Goal: Task Accomplishment & Management: Complete application form

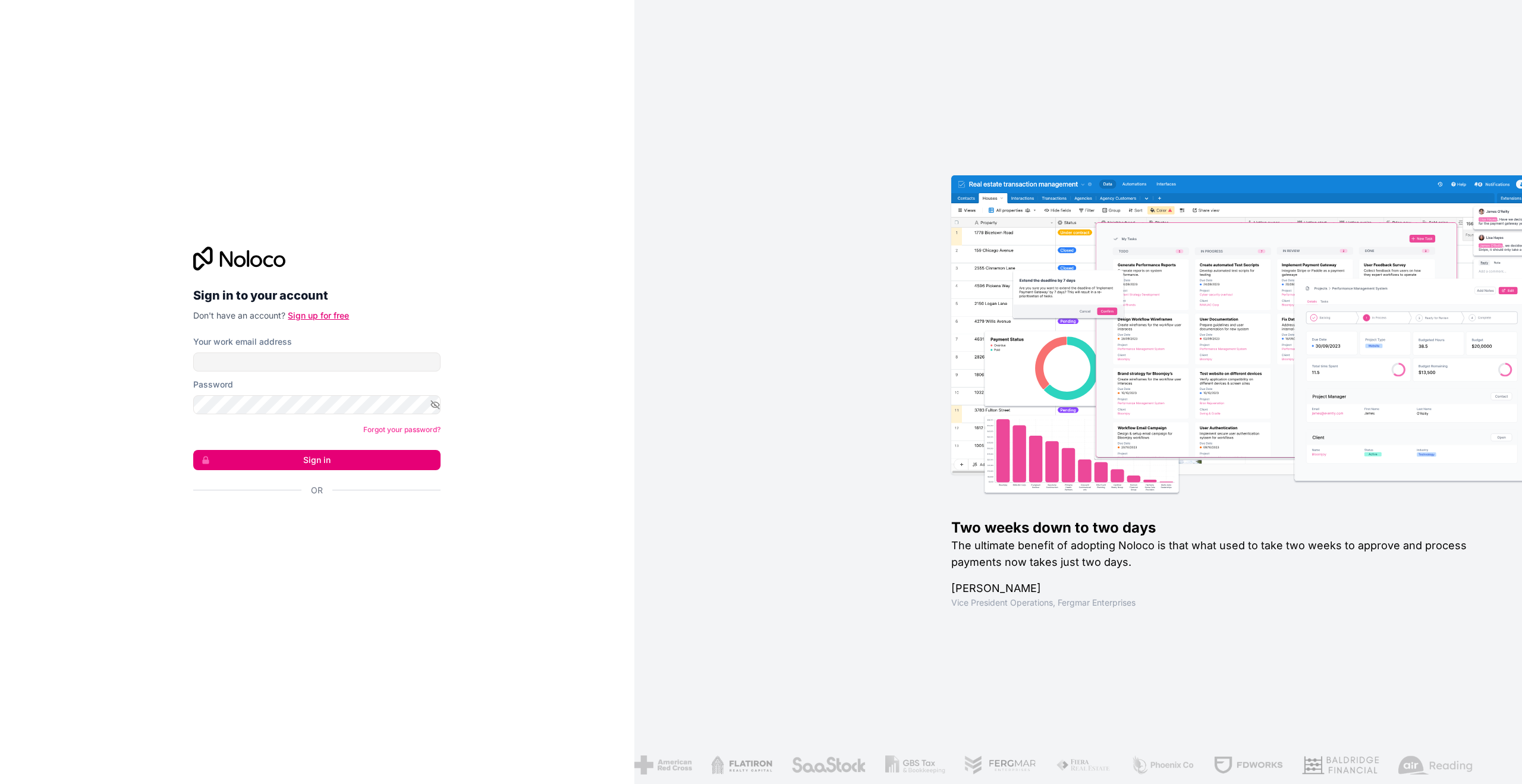
click at [337, 317] on link "Sign up for free" at bounding box center [318, 315] width 61 height 10
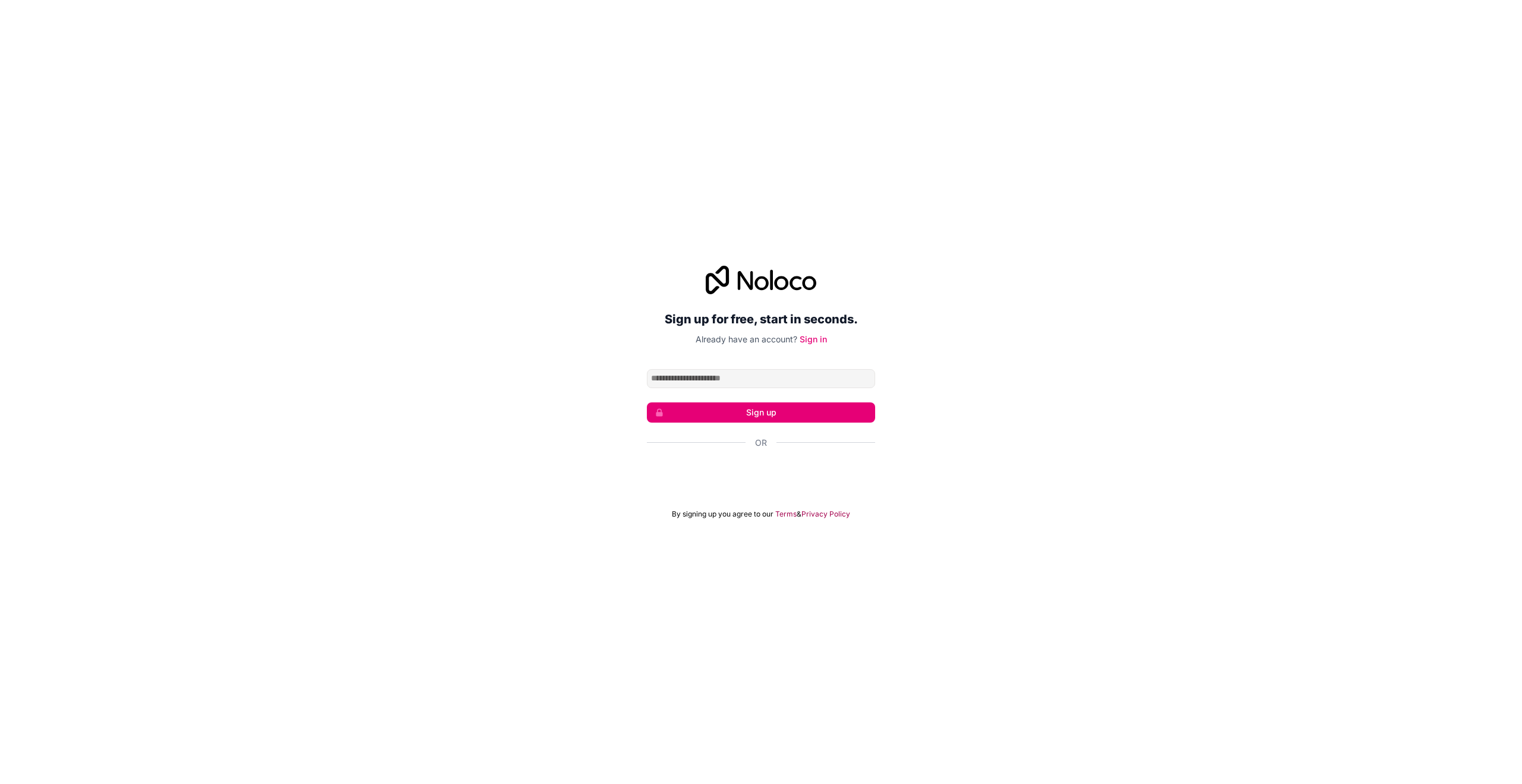
type input "*"
type input "**********"
click at [776, 418] on button "Sign up" at bounding box center [761, 412] width 228 height 21
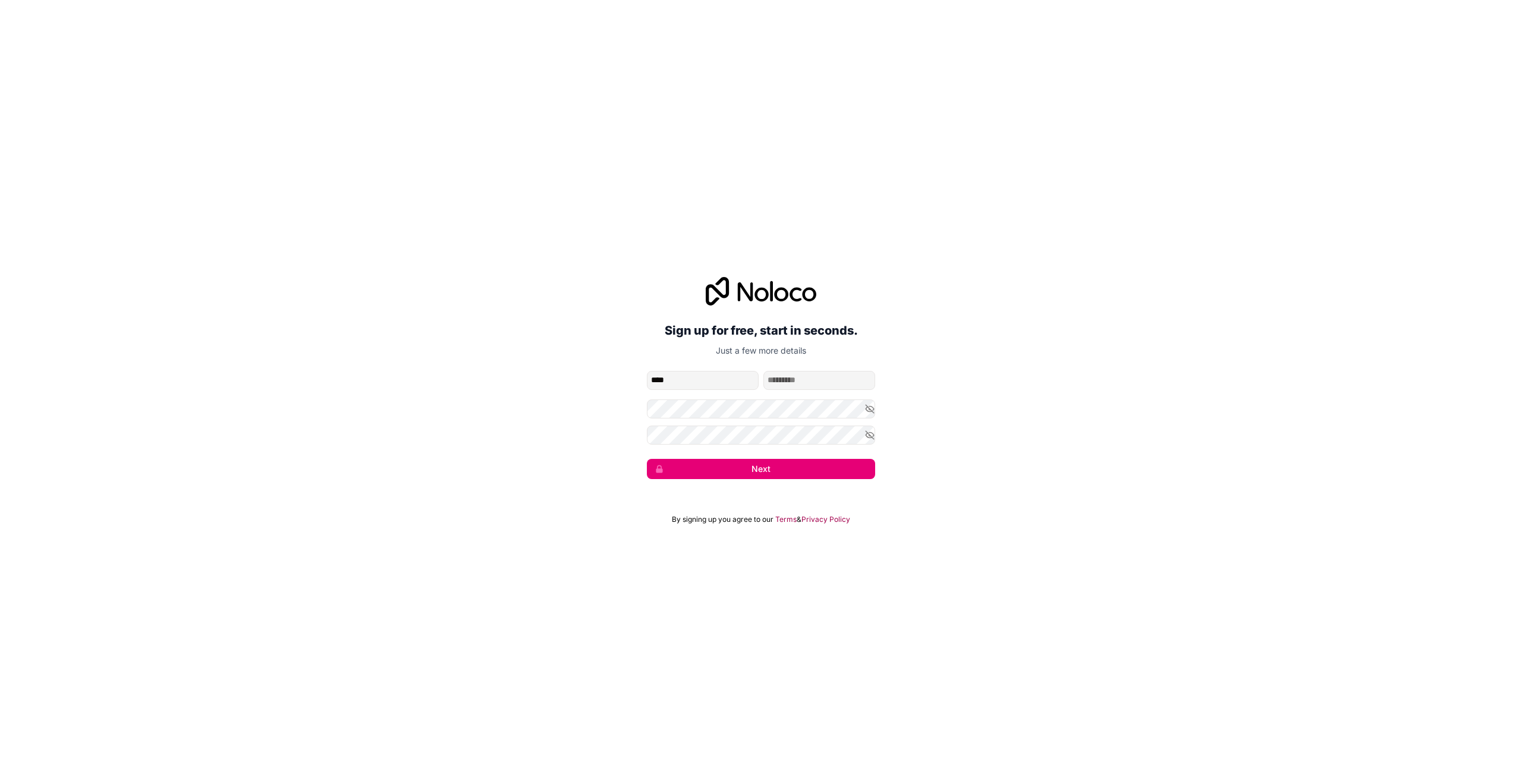
type input "****"
type input "*****"
click at [741, 457] on form "**********" at bounding box center [761, 425] width 228 height 108
click at [741, 459] on div "Next" at bounding box center [761, 469] width 228 height 21
click at [734, 469] on button "Next" at bounding box center [761, 469] width 228 height 21
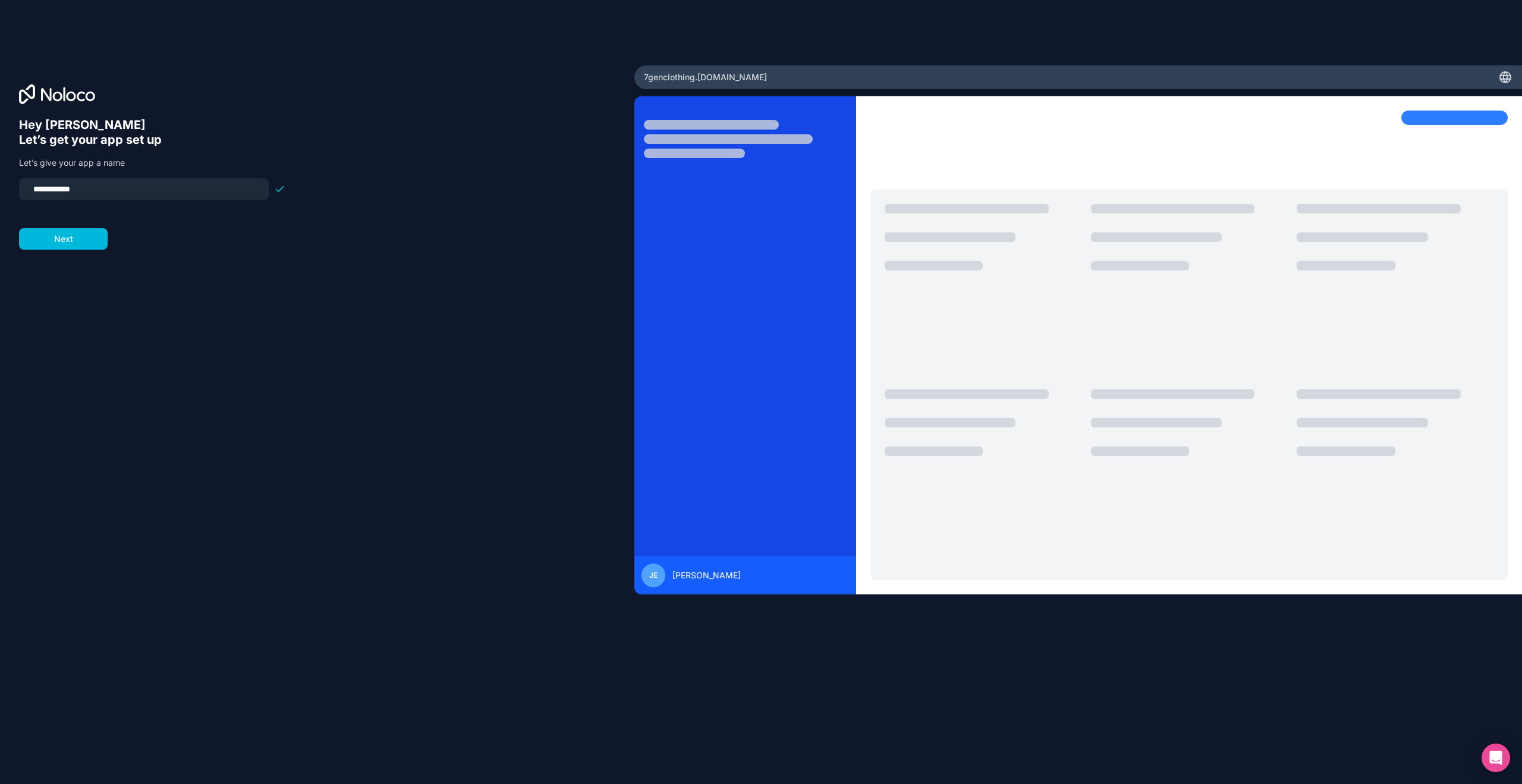
click at [78, 236] on button "Next" at bounding box center [63, 239] width 89 height 22
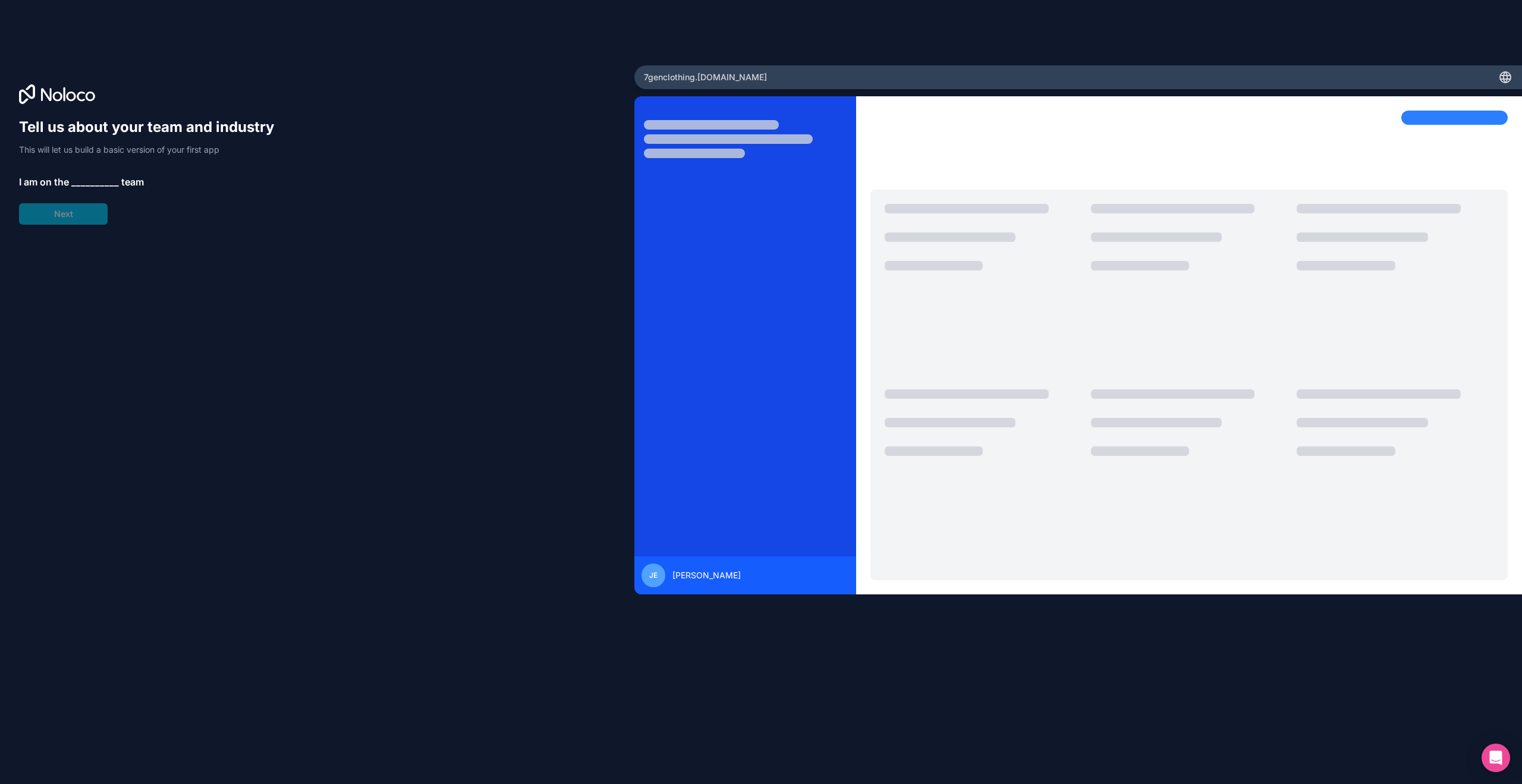
click at [96, 178] on span "__________" at bounding box center [95, 182] width 47 height 15
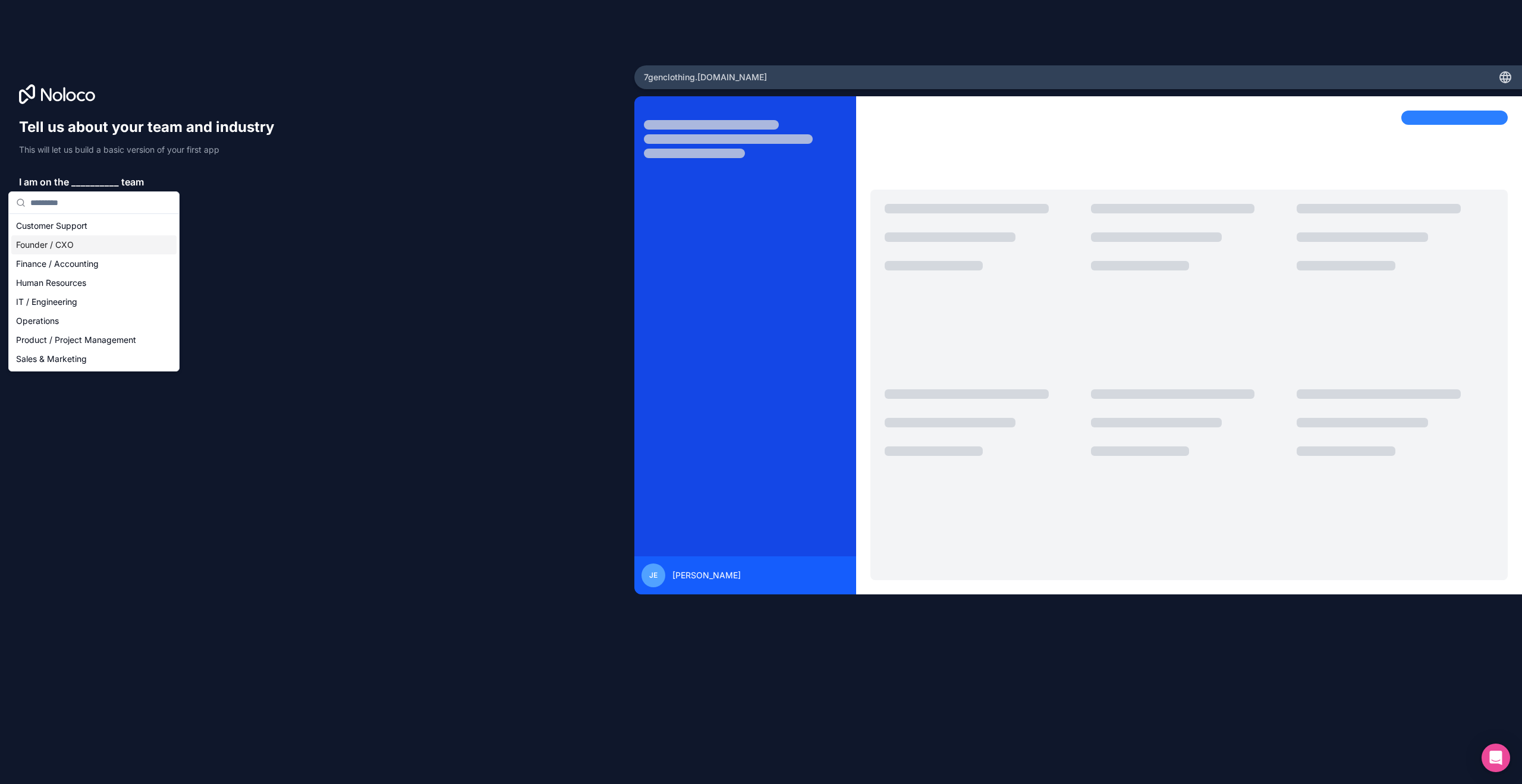
click at [91, 244] on div "Founder / CXO" at bounding box center [93, 244] width 165 height 19
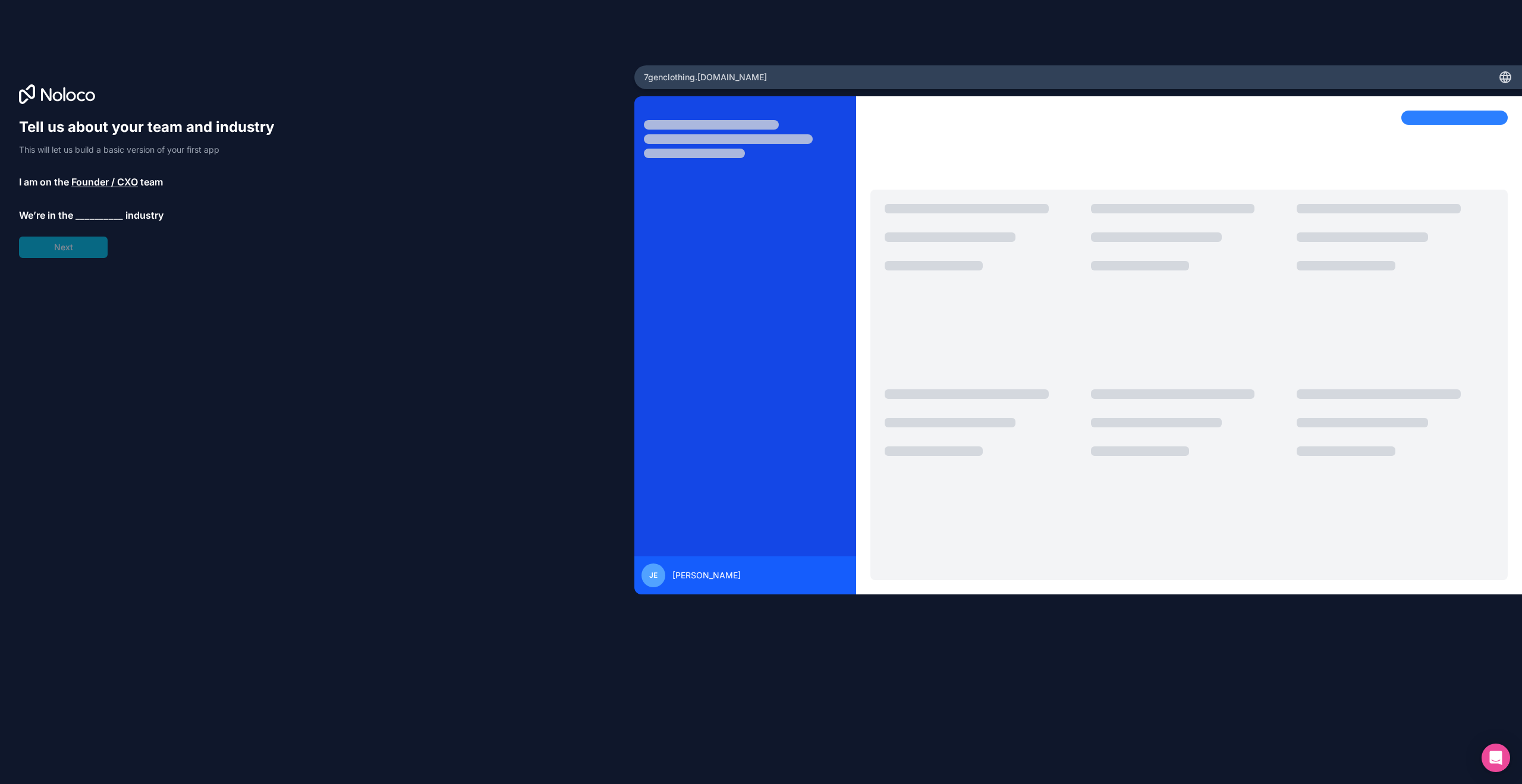
click at [91, 216] on span "__________" at bounding box center [99, 215] width 47 height 15
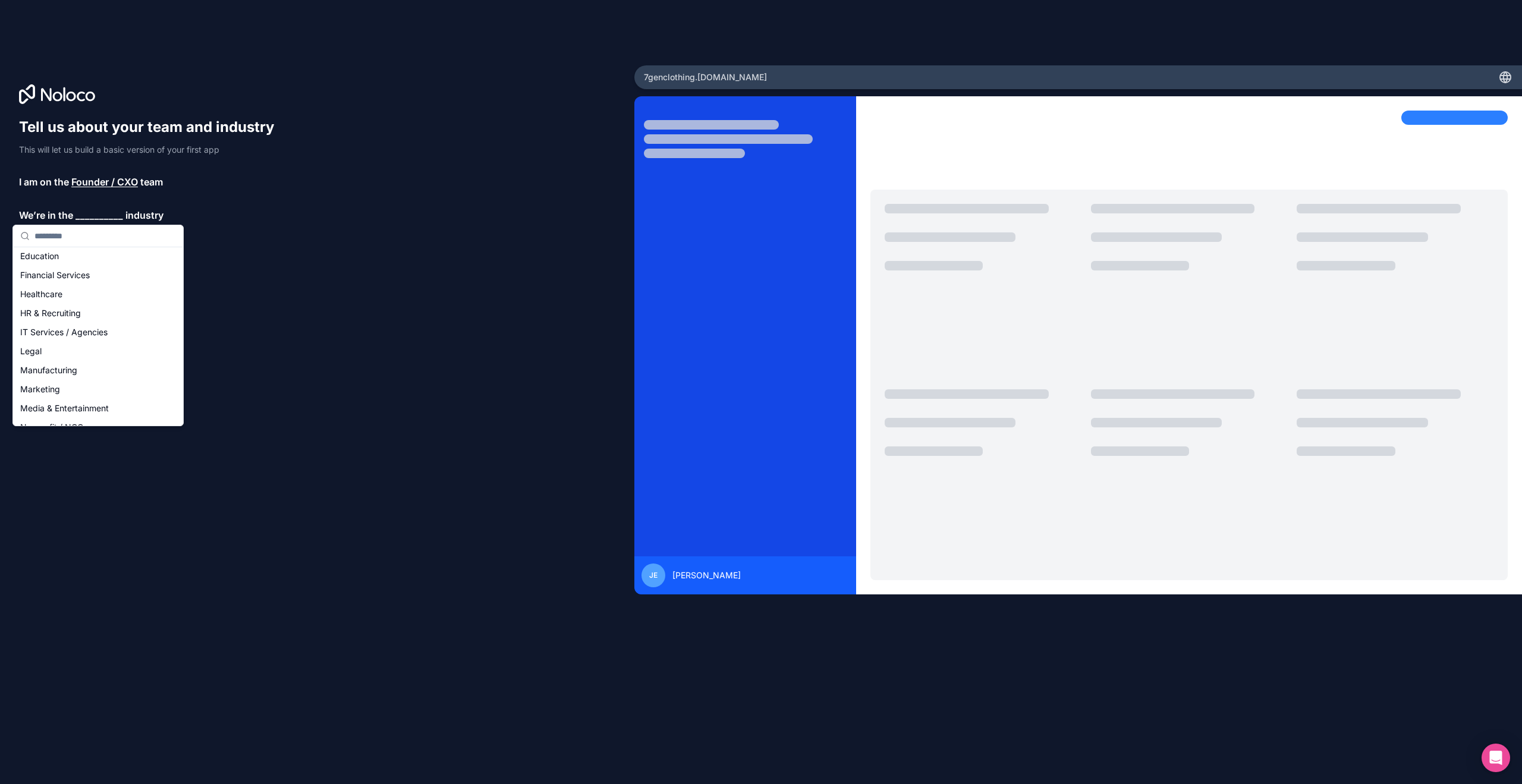
scroll to position [81, 0]
click at [68, 356] on div "Manufacturing" at bounding box center [98, 349] width 165 height 19
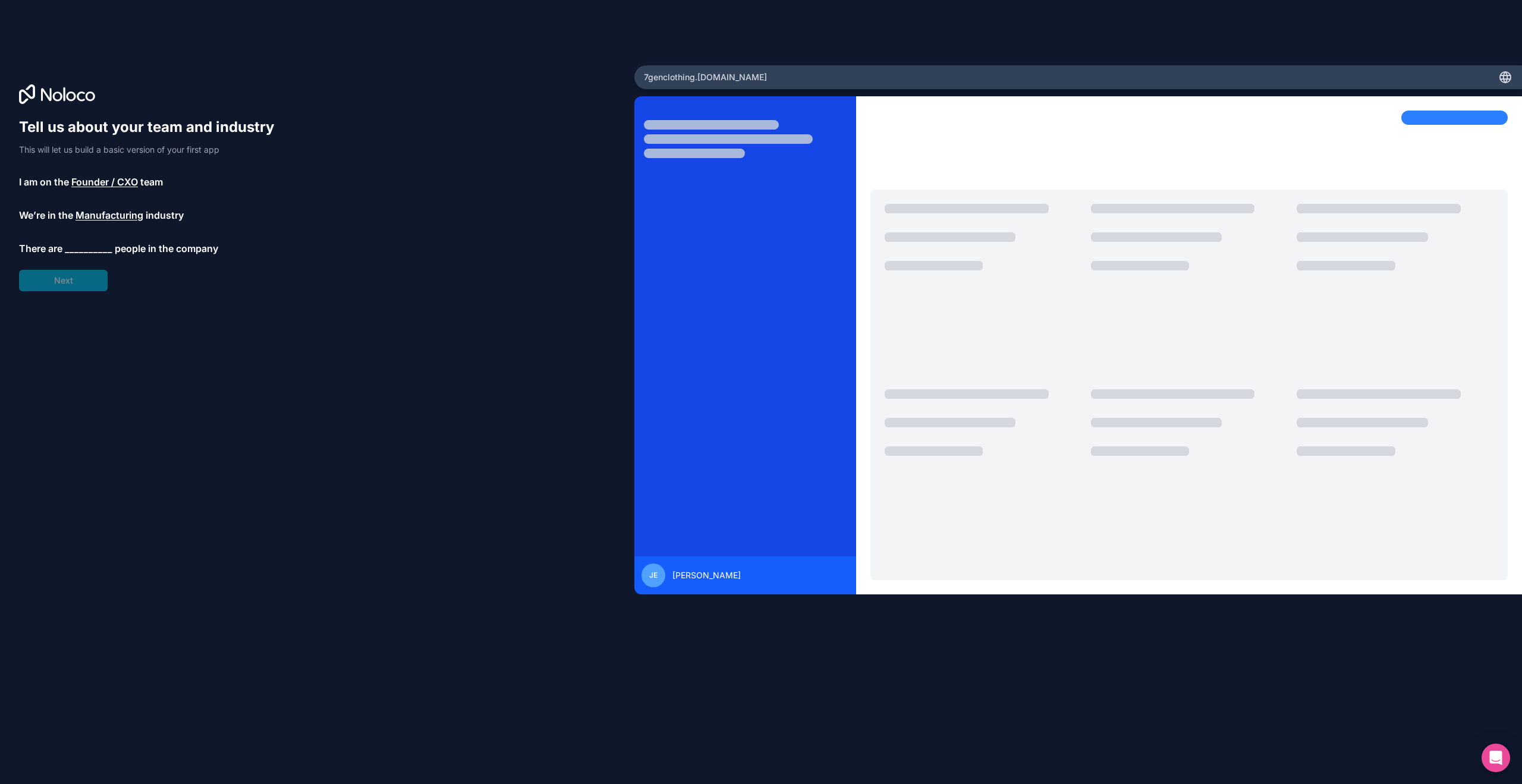
click at [91, 244] on span "__________" at bounding box center [89, 248] width 47 height 15
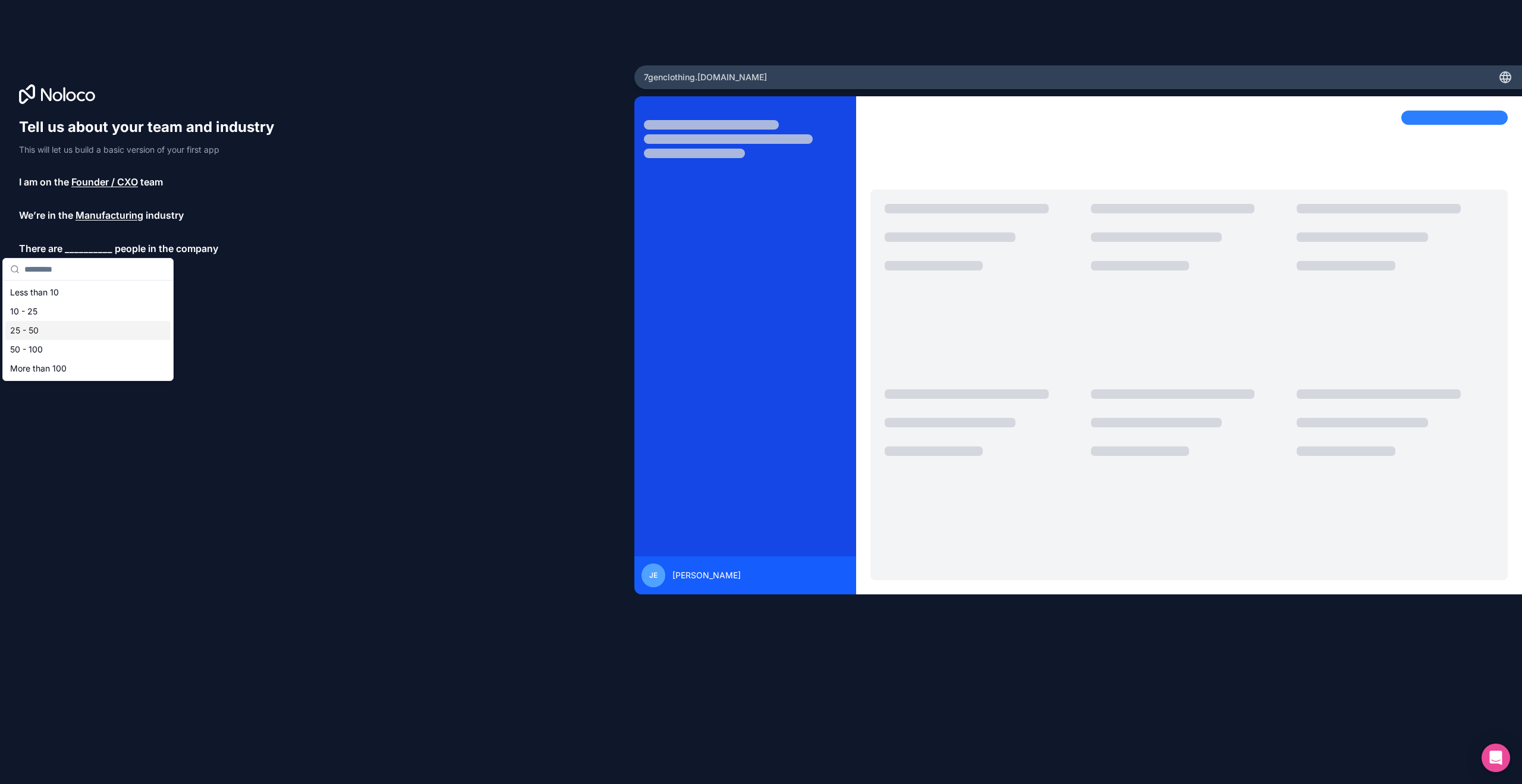
click at [66, 320] on div "Less than 10 10 - 25 25 - 50 50 - 100 More than 100" at bounding box center [88, 331] width 165 height 95
click at [67, 320] on div "10 - 25" at bounding box center [88, 311] width 165 height 19
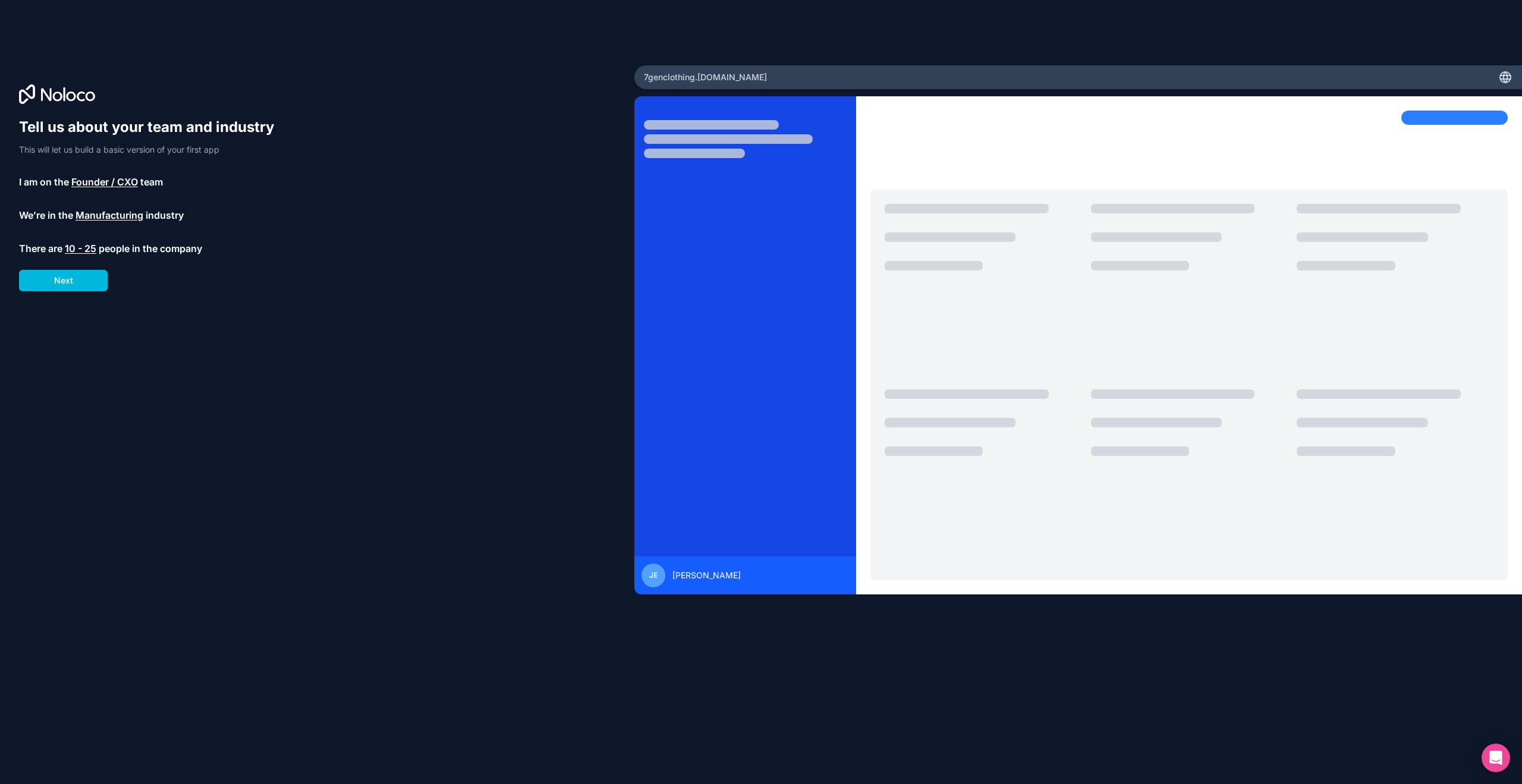
click at [88, 282] on button "Next" at bounding box center [63, 280] width 89 height 22
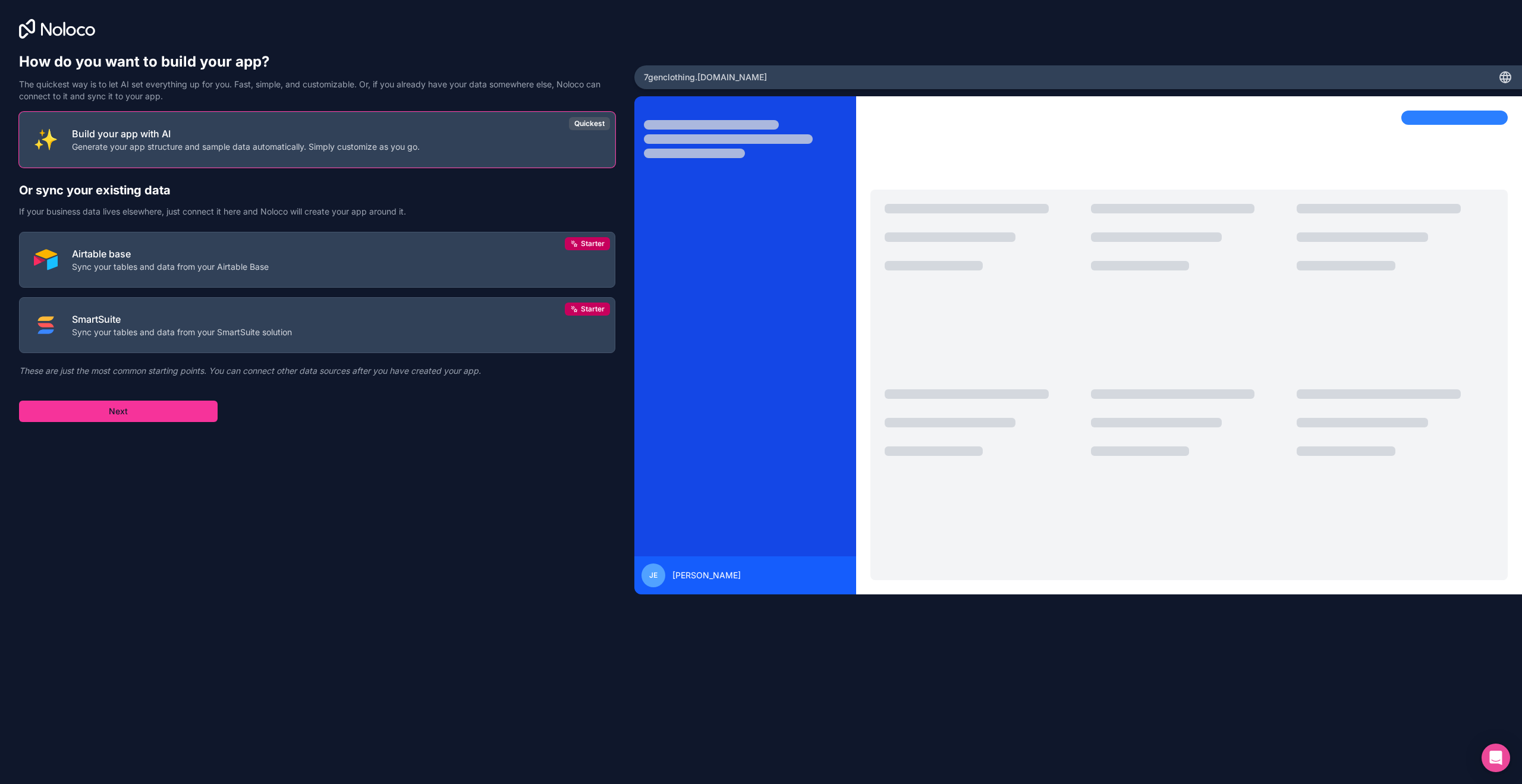
click at [173, 420] on button "Next" at bounding box center [118, 411] width 199 height 22
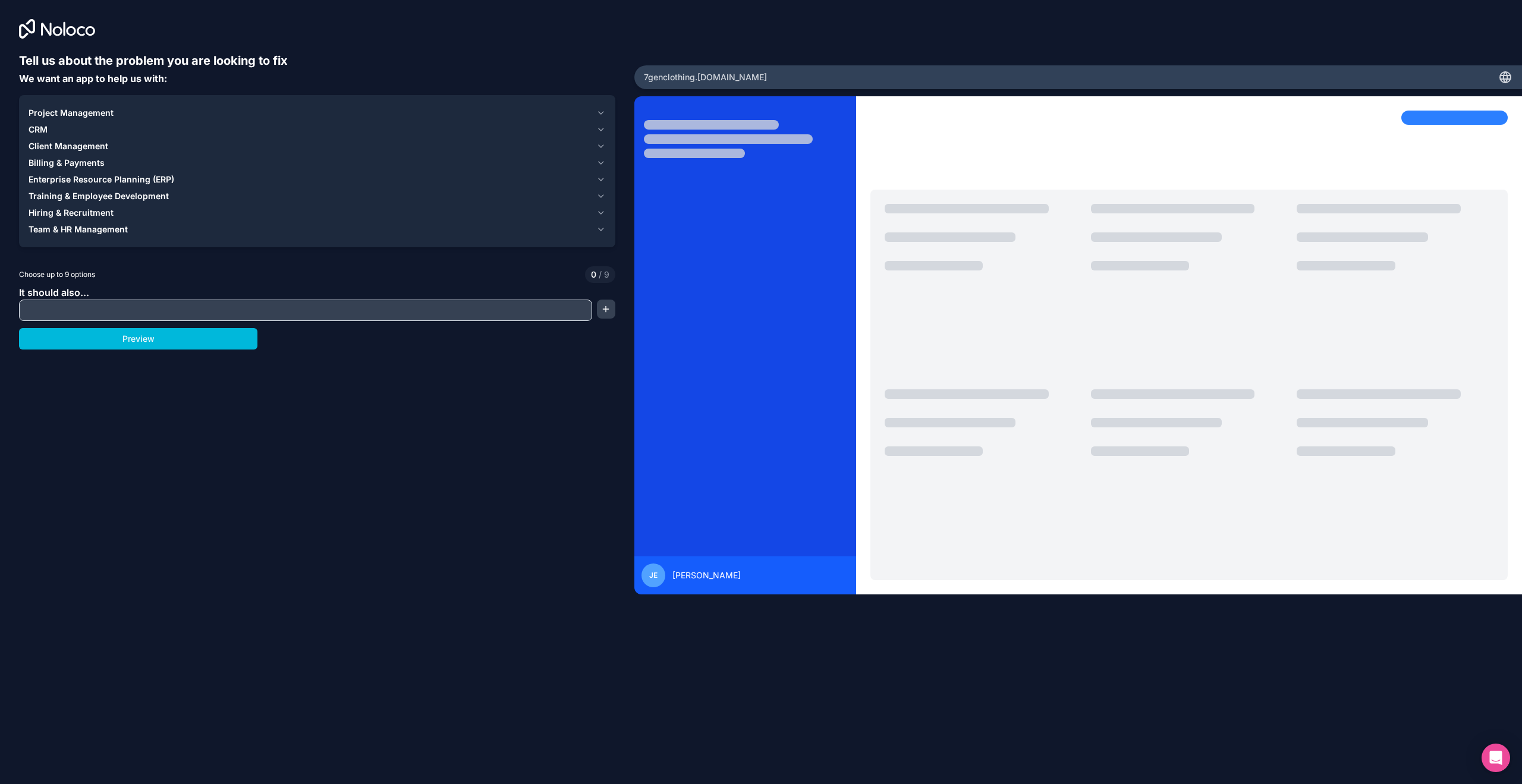
click at [118, 309] on input "text" at bounding box center [305, 310] width 568 height 17
click at [282, 406] on div "Tell us about the problem you are looking to fix We want an app to help us with…" at bounding box center [317, 343] width 596 height 582
click at [204, 342] on button "Preview" at bounding box center [138, 339] width 238 height 22
click at [594, 106] on button "Project Management" at bounding box center [317, 112] width 578 height 17
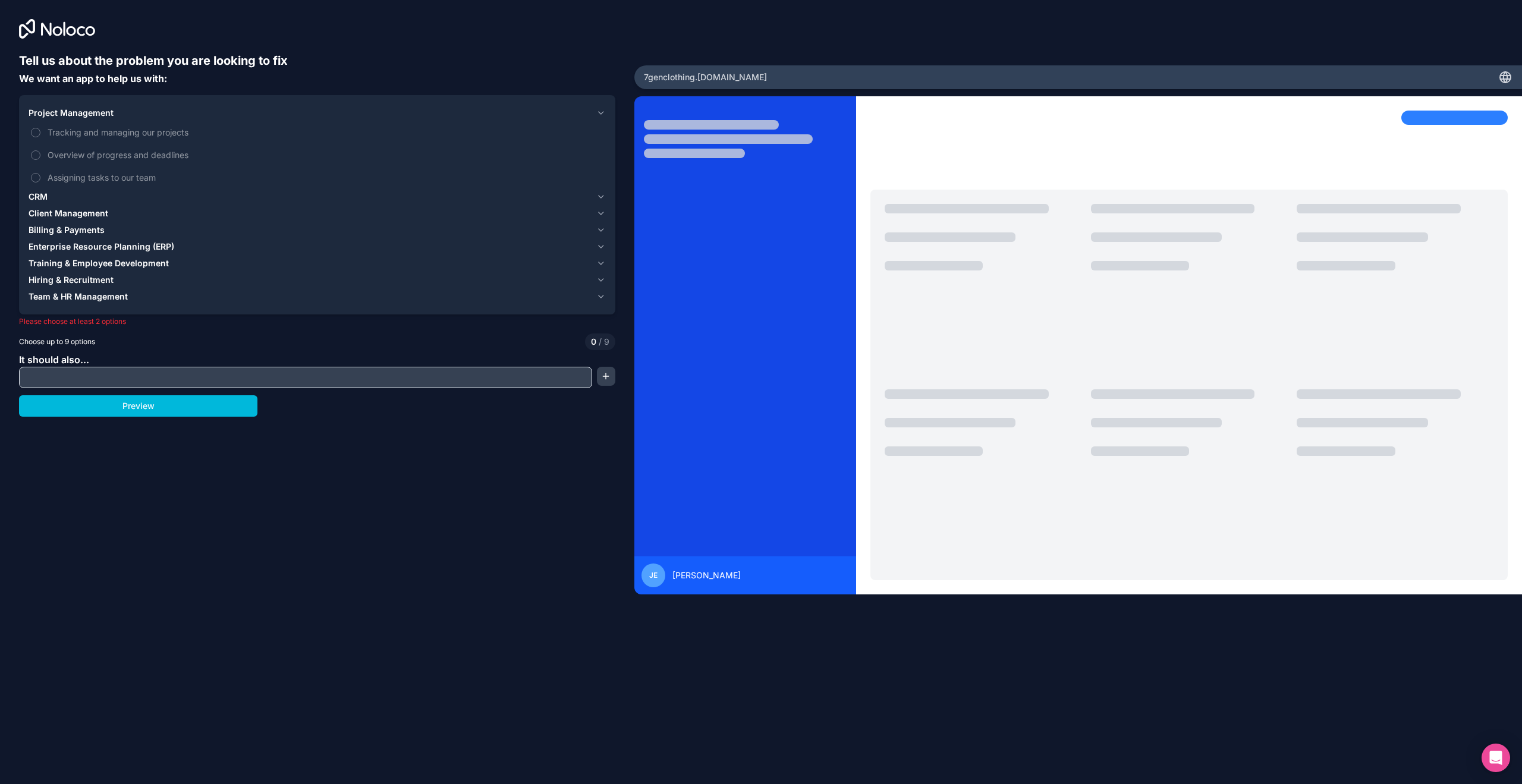
click at [115, 127] on span "Tracking and managing our projects" at bounding box center [325, 132] width 556 height 13
click at [40, 128] on button "Tracking and managing our projects" at bounding box center [35, 133] width 10 height 10
click at [103, 196] on div "CRM" at bounding box center [310, 197] width 563 height 12
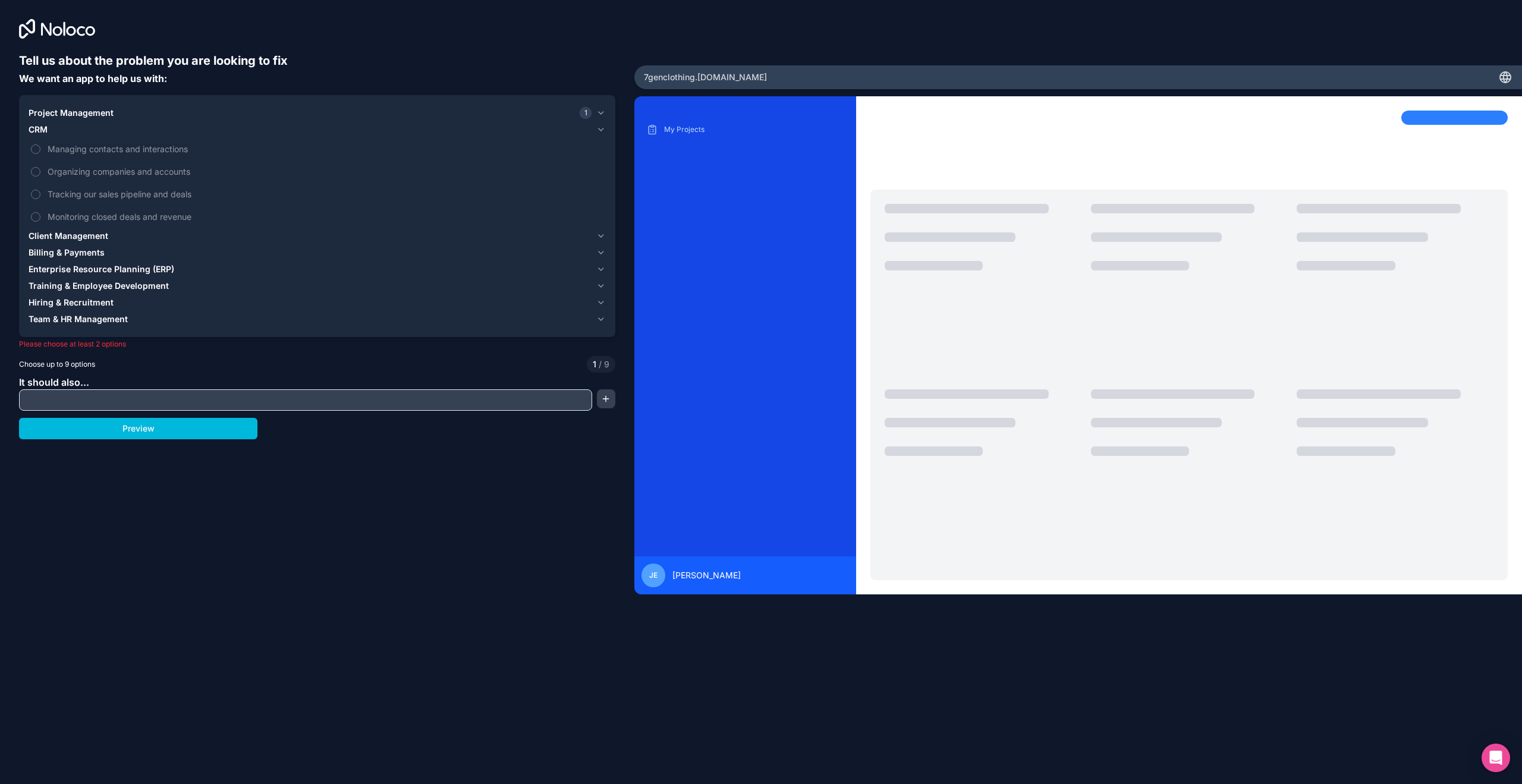
click at [115, 232] on div "Client Management" at bounding box center [310, 236] width 563 height 12
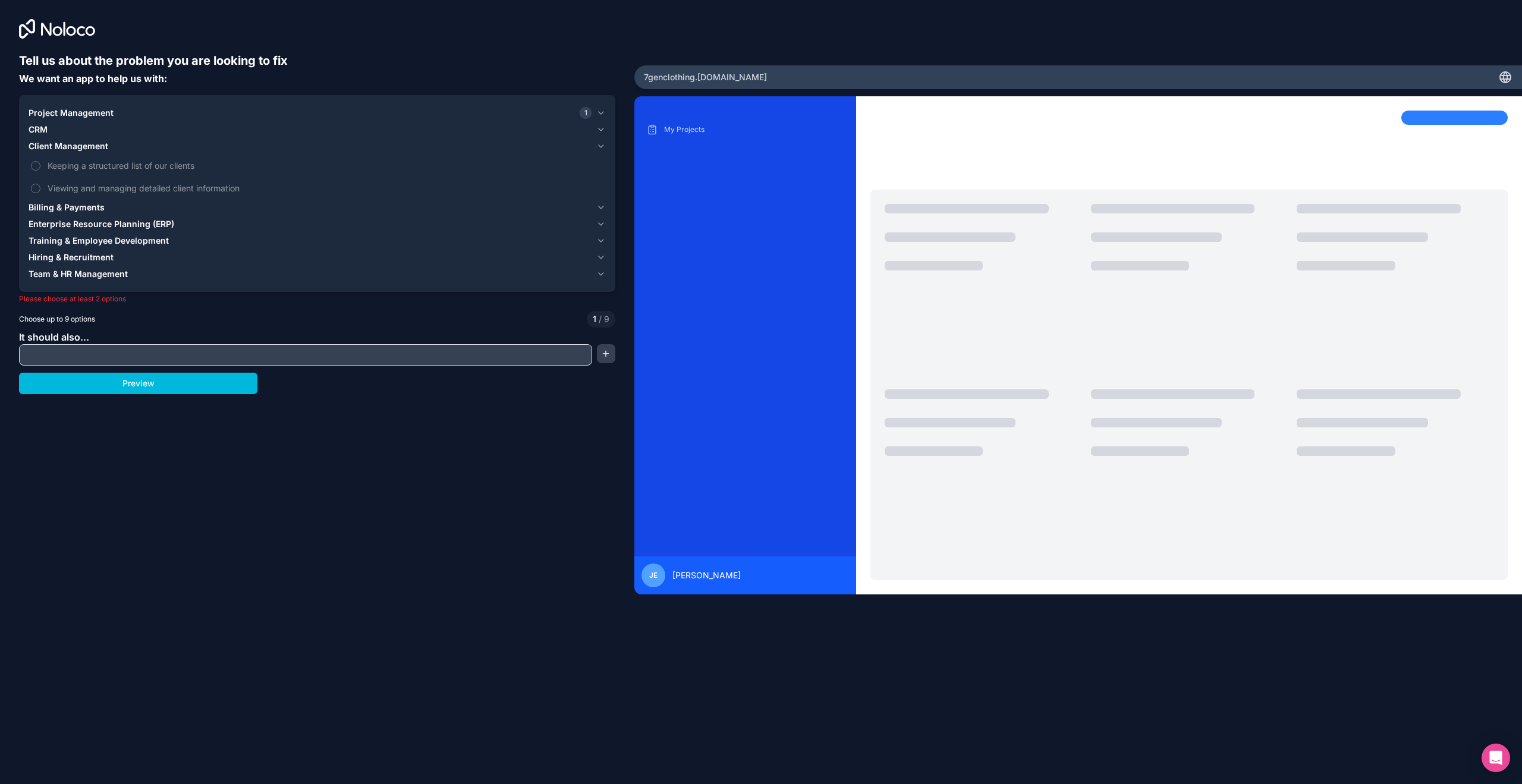
click at [136, 170] on span "Keeping a structured list of our clients" at bounding box center [325, 165] width 556 height 13
click at [40, 170] on button "Keeping a structured list of our clients" at bounding box center [35, 166] width 10 height 10
click at [180, 383] on button "Preview" at bounding box center [138, 384] width 238 height 22
